Goal: Find contact information: Find contact information

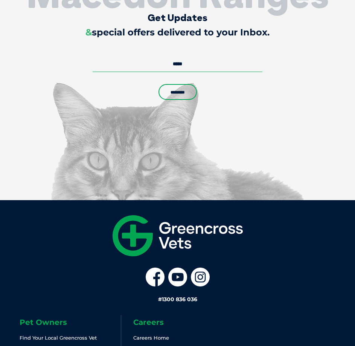
scroll to position [2314, 0]
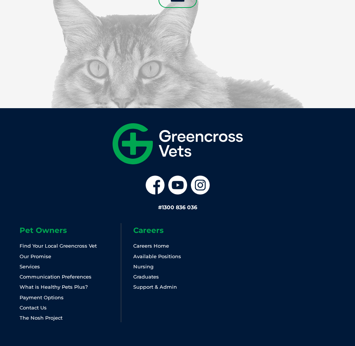
drag, startPoint x: 228, startPoint y: 183, endPoint x: 223, endPoint y: 182, distance: 4.9
click at [223, 182] on div "# 1300 836 036" at bounding box center [178, 194] width 340 height 36
click at [40, 304] on link "Contact Us" at bounding box center [33, 307] width 27 height 6
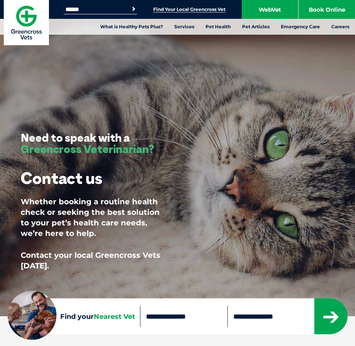
click at [212, 11] on link "Find Your Local Greencross Vet" at bounding box center [189, 9] width 72 height 6
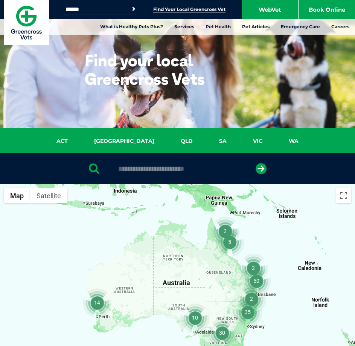
click at [180, 168] on input "text" at bounding box center [178, 169] width 126 height 8
type input "****"
click at [263, 168] on icon "submit" at bounding box center [261, 168] width 11 height 11
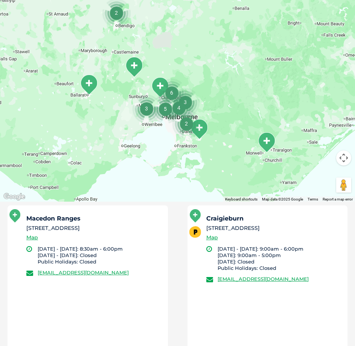
scroll to position [222, 0]
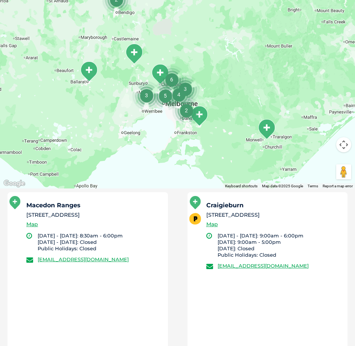
drag, startPoint x: 133, startPoint y: 215, endPoint x: 23, endPoint y: 217, distance: 110.4
click at [23, 217] on div "Macedon Ranges 5 Brooke Street Woodend , VIC 3442 Map Monday - Friday: 8:30am -…" at bounding box center [88, 275] width 160 height 166
copy li "5 Brooke Street Woodend , VIC 3442"
click at [70, 272] on div "Macedon Ranges 5 Brooke Street Woodend , VIC 3442 Map Monday - Friday: 8:30am -…" at bounding box center [88, 275] width 160 height 166
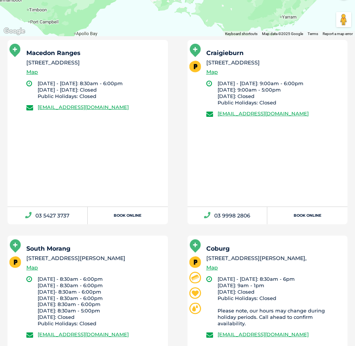
scroll to position [373, 0]
